Goal: Complete application form

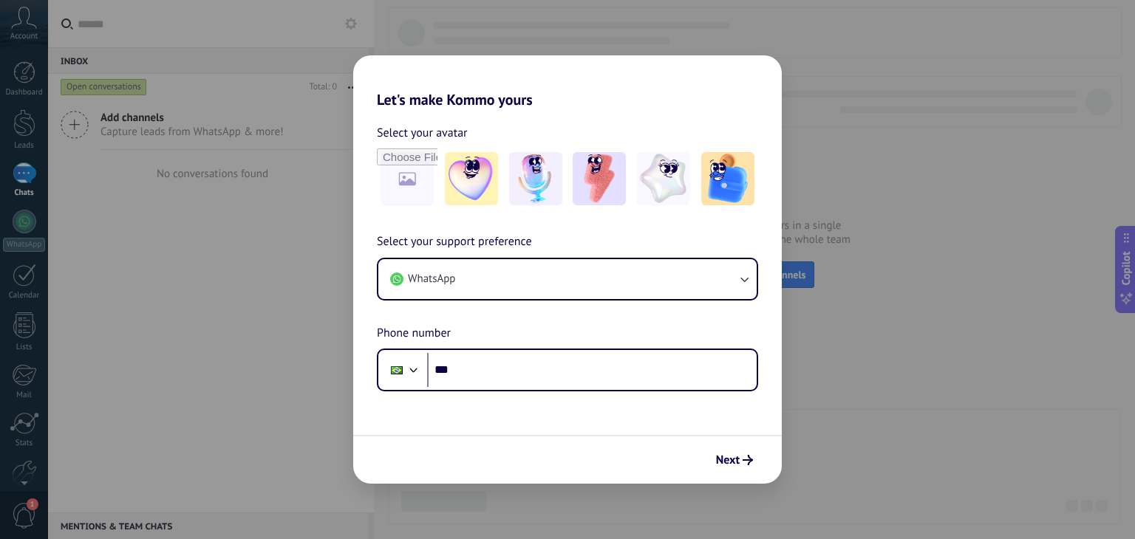
click at [143, 228] on div "Let's make Kommo yours Select your avatar Select your support preference WhatsA…" at bounding box center [567, 269] width 1135 height 539
drag, startPoint x: 496, startPoint y: 462, endPoint x: 638, endPoint y: 469, distance: 142.8
click at [499, 462] on div "Next" at bounding box center [567, 459] width 429 height 49
click at [736, 449] on button "Next" at bounding box center [734, 460] width 50 height 25
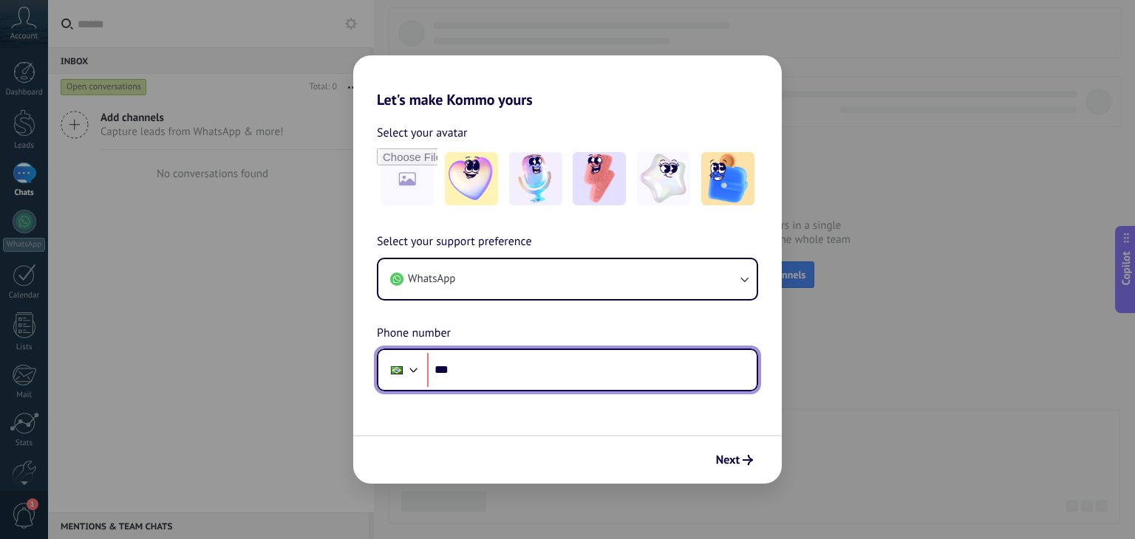
click at [478, 356] on input "***" at bounding box center [592, 370] width 330 height 34
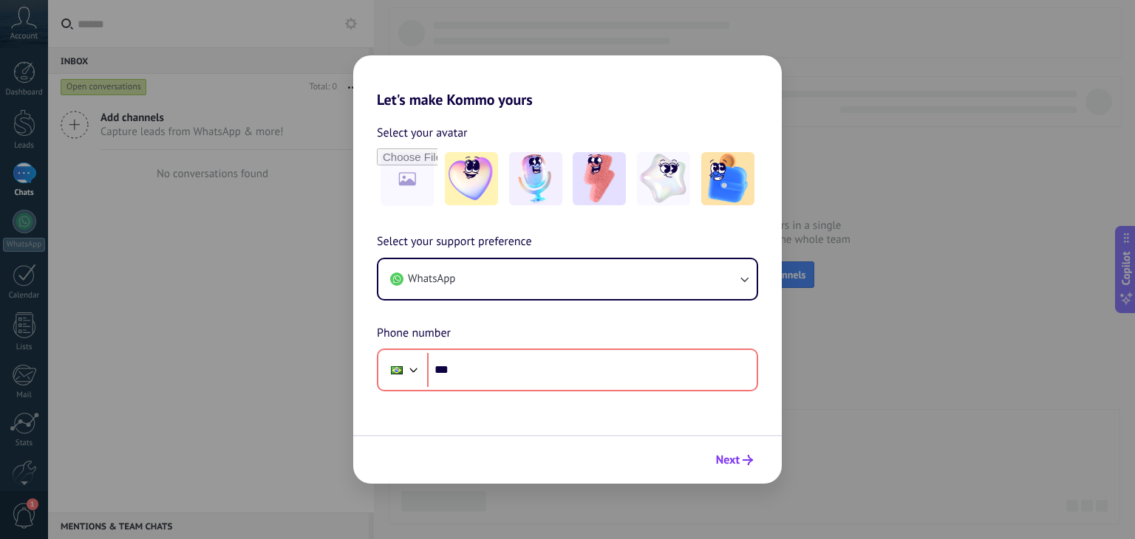
click at [746, 460] on use "submit" at bounding box center [748, 460] width 10 height 10
click at [266, 160] on div "Let's make Kommo yours Select your avatar Select your support preference WhatsA…" at bounding box center [567, 269] width 1135 height 539
drag, startPoint x: 837, startPoint y: 61, endPoint x: 579, endPoint y: 21, distance: 261.6
click at [837, 61] on div "Let's make Kommo yours Select your avatar Select your support preference WhatsA…" at bounding box center [567, 269] width 1135 height 539
